Goal: Register for event/course

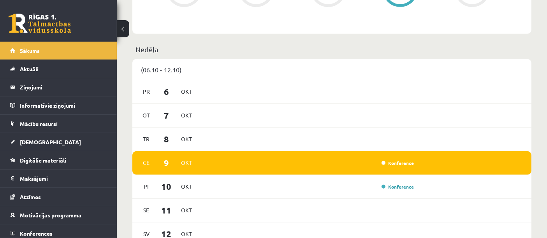
scroll to position [403, 0]
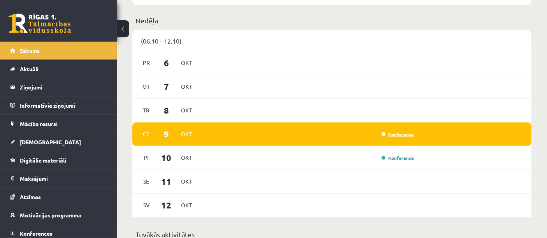
click at [412, 136] on link "Konference" at bounding box center [398, 134] width 33 height 6
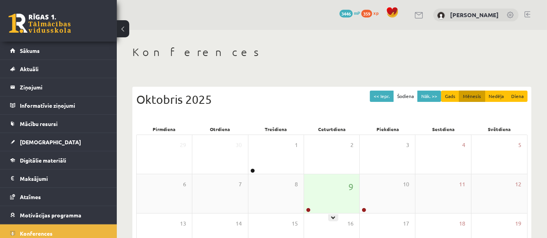
click at [338, 188] on div "9" at bounding box center [331, 193] width 55 height 39
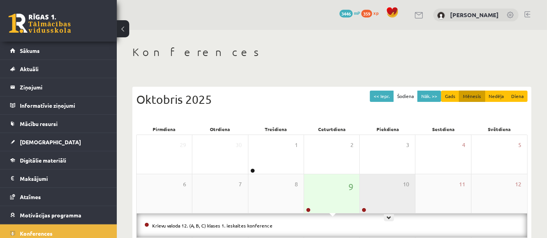
click at [379, 187] on div "10" at bounding box center [387, 193] width 55 height 39
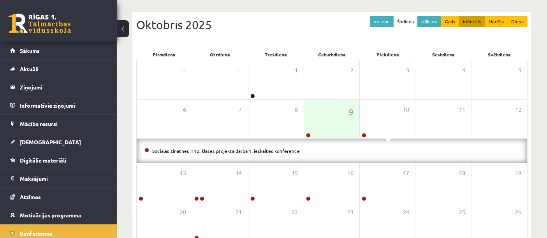
scroll to position [92, 0]
